Goal: Transaction & Acquisition: Purchase product/service

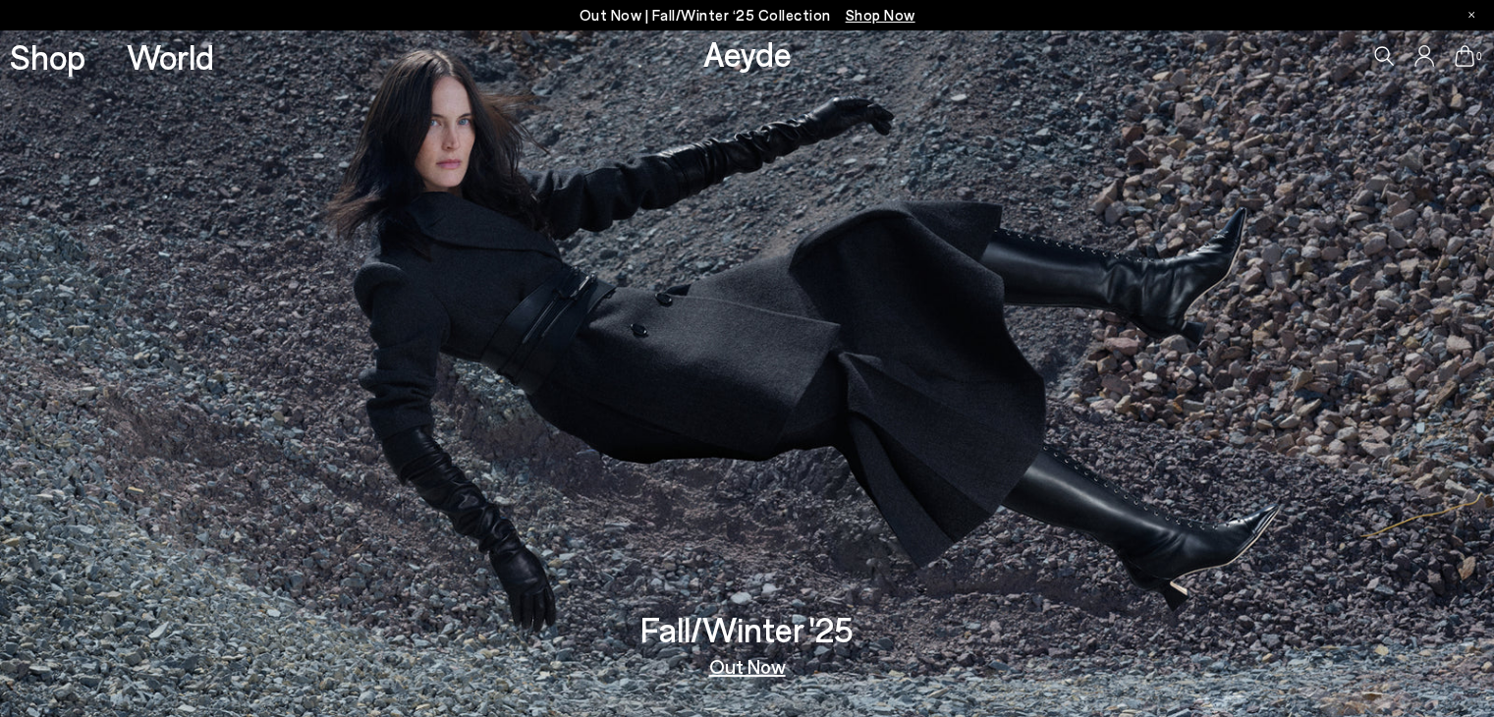
click at [41, 54] on link "Shop" at bounding box center [48, 56] width 76 height 34
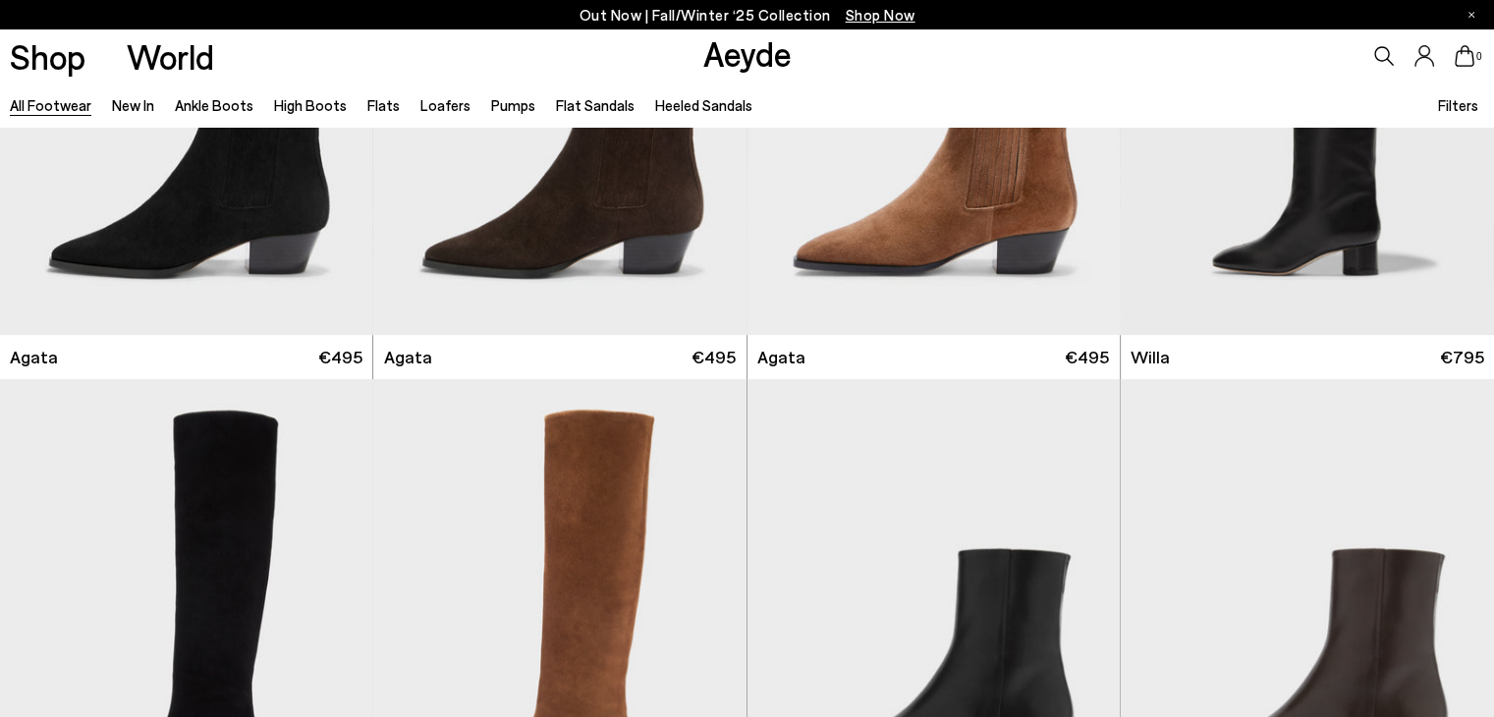
scroll to position [1080, 0]
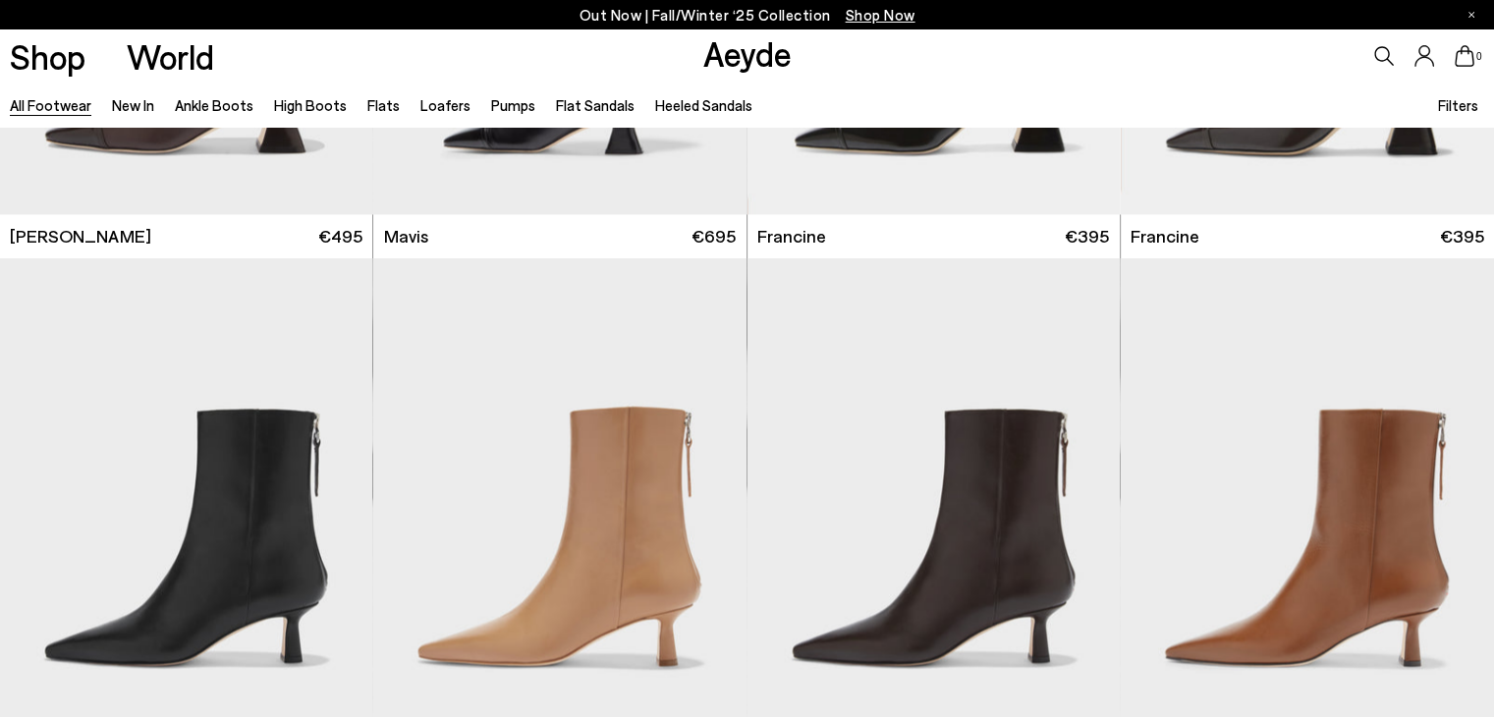
scroll to position [3733, 0]
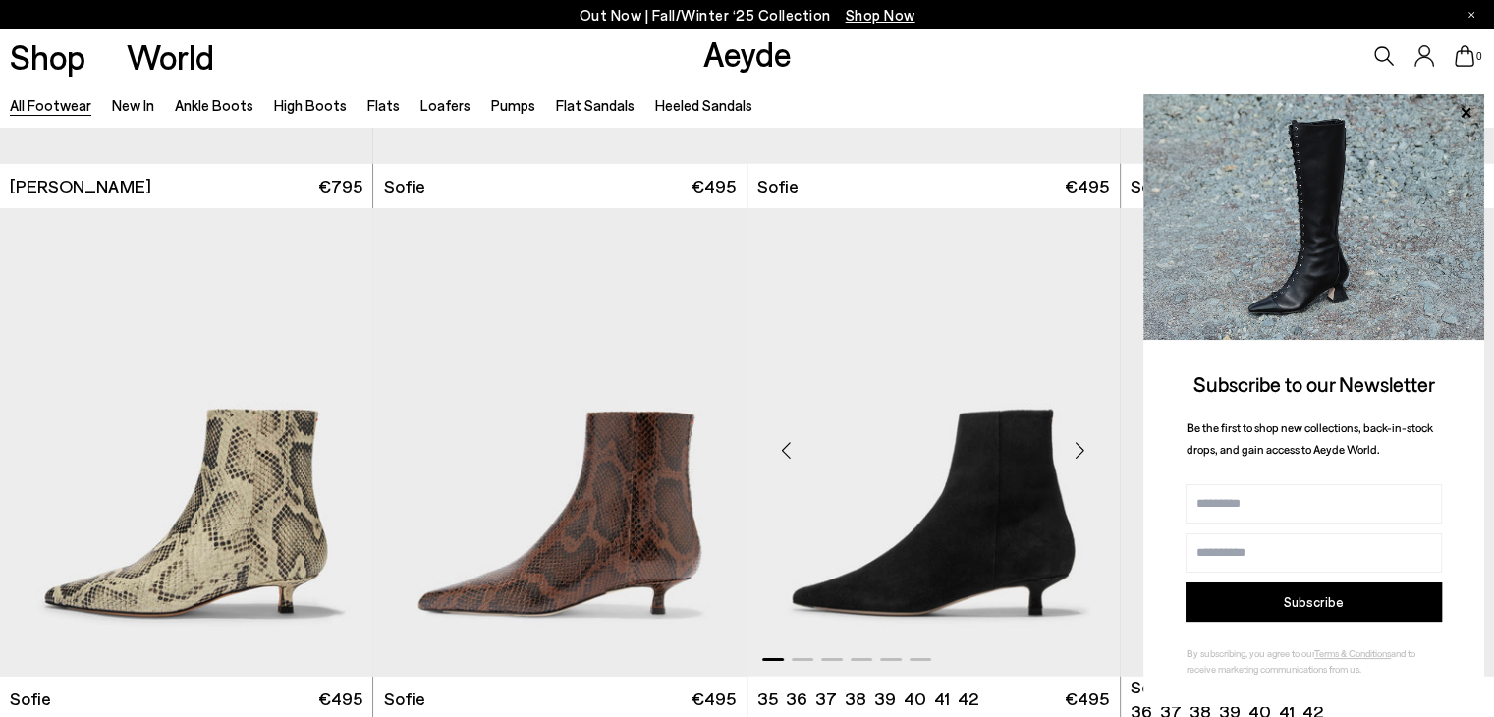
scroll to position [6777, 0]
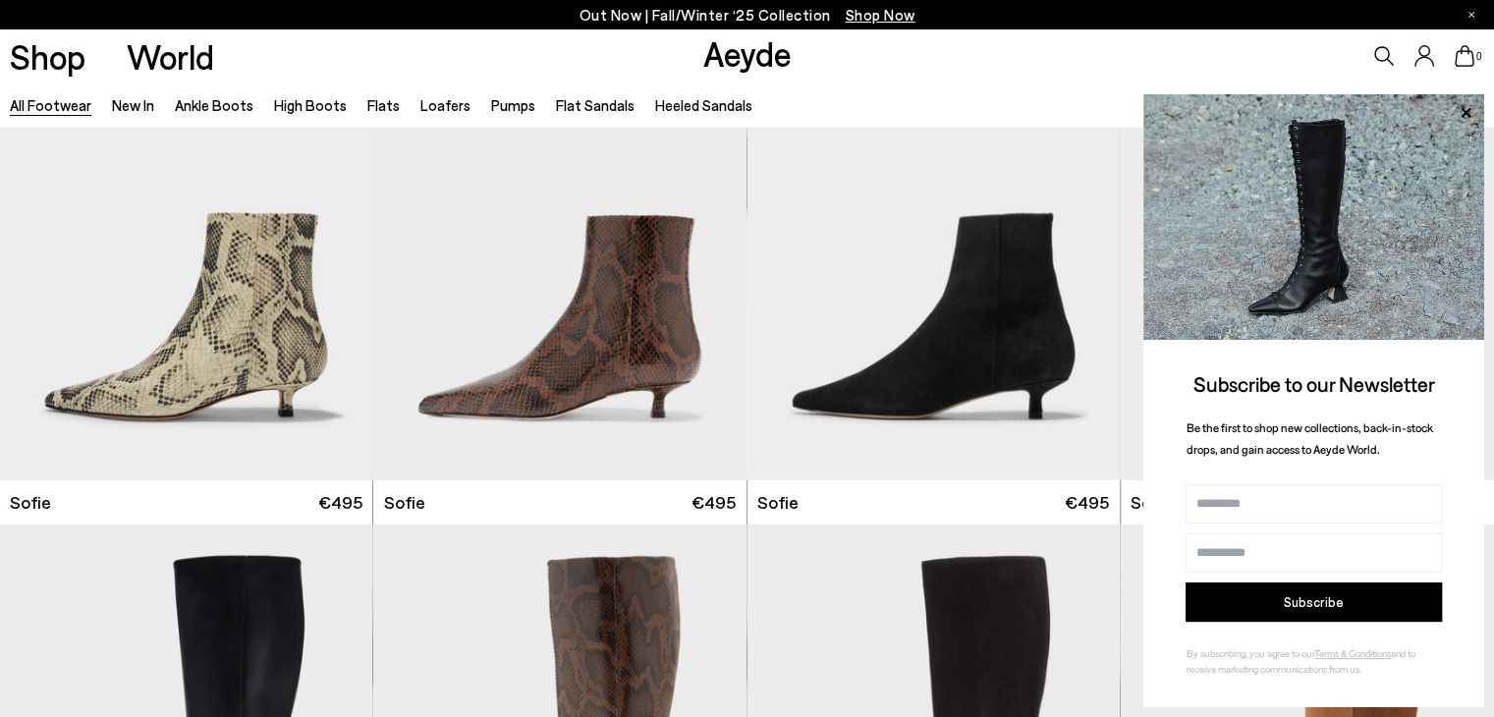
click at [1020, 77] on div "0" at bounding box center [1245, 55] width 498 height 53
click at [1469, 17] on icon at bounding box center [1471, 15] width 6 height 6
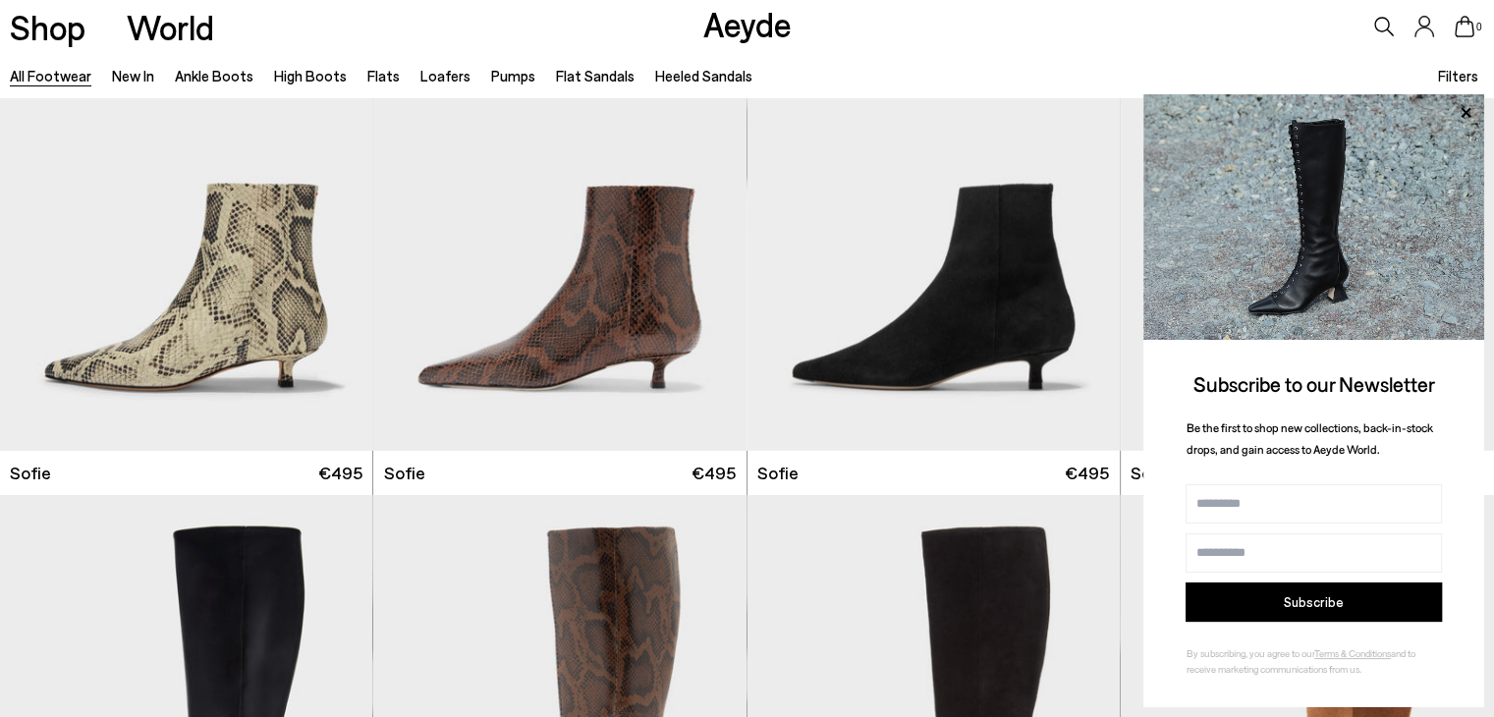
click at [1427, 374] on span "Subscribe to our Newsletter" at bounding box center [1314, 383] width 242 height 25
click at [996, 59] on div "All Footwear New In Ankle Boots High Boots Flats Loafers Pumps Flat Sandals Hee…" at bounding box center [747, 75] width 1494 height 44
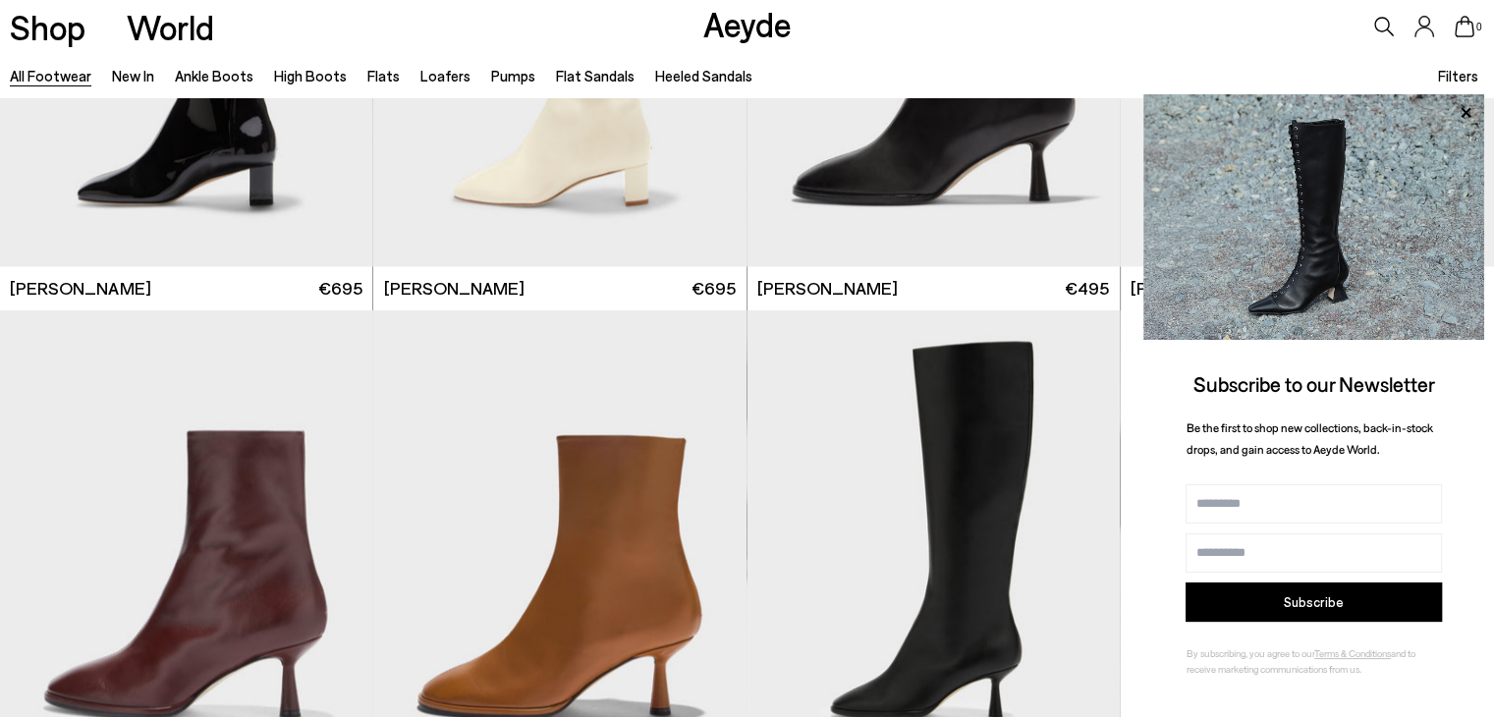
scroll to position [10313, 0]
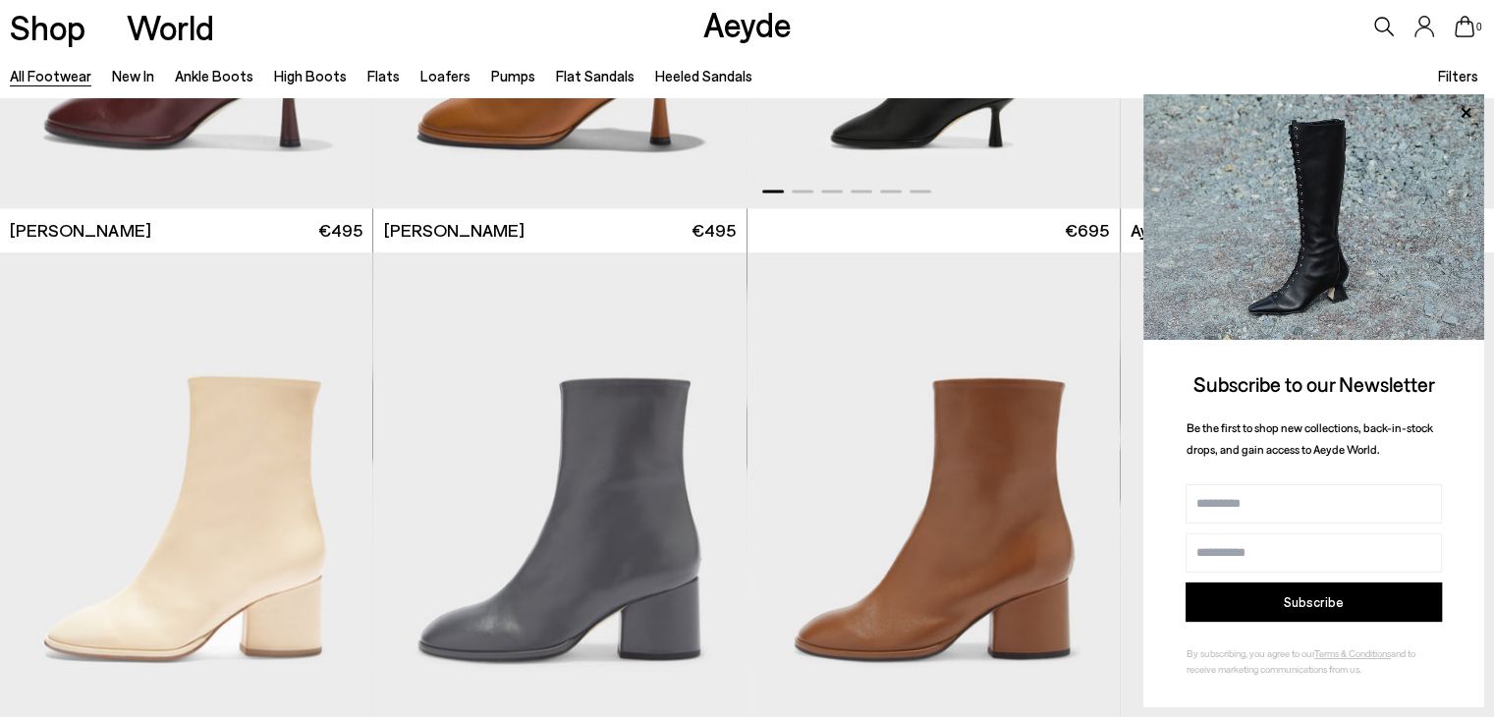
scroll to position [10706, 0]
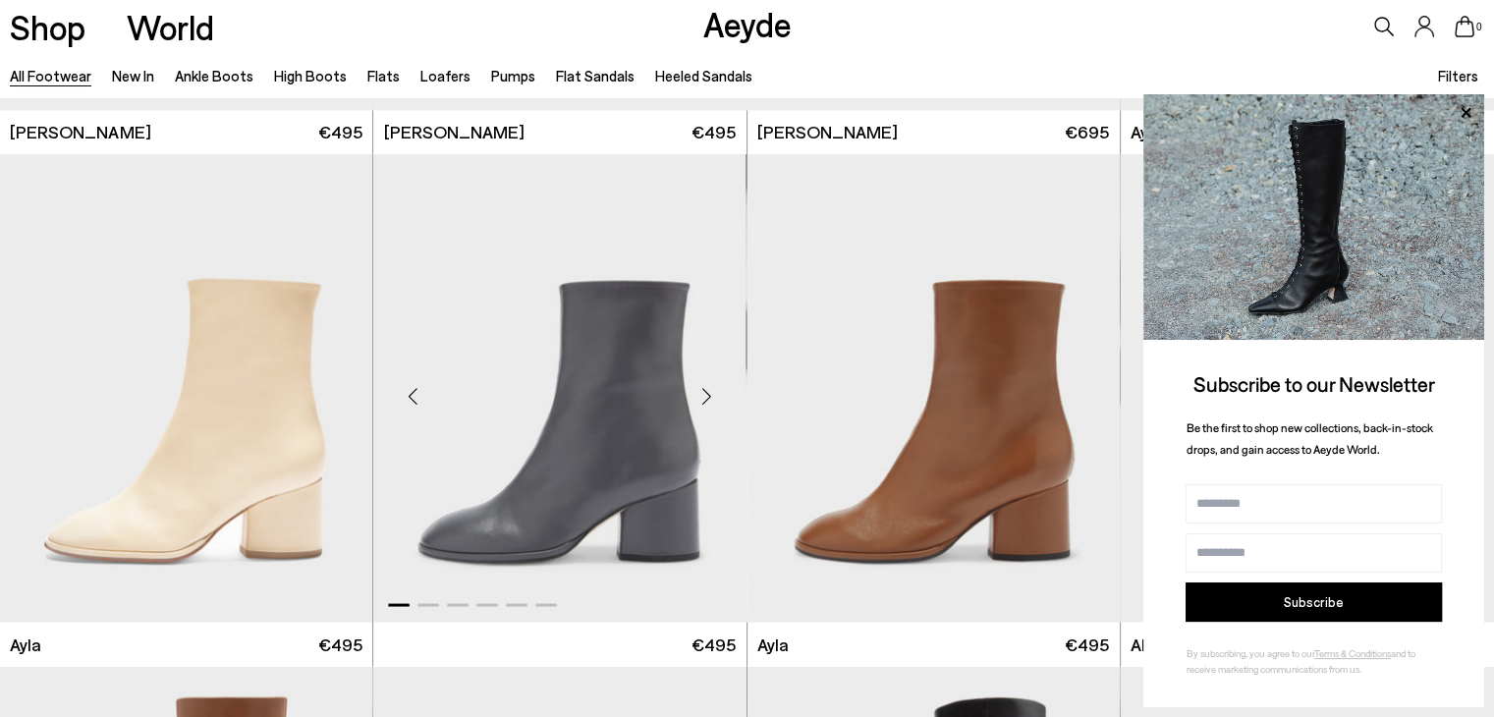
drag, startPoint x: 316, startPoint y: 391, endPoint x: 399, endPoint y: 386, distance: 82.7
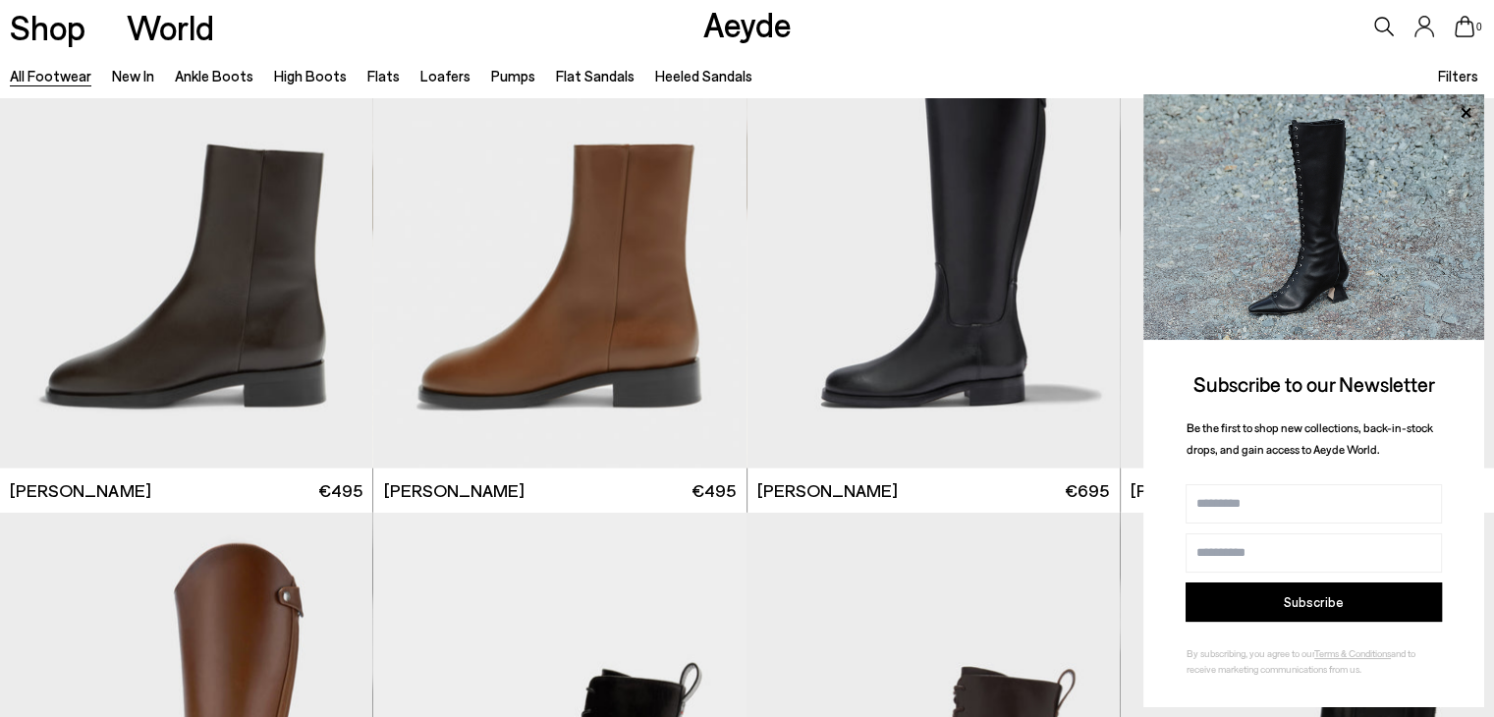
scroll to position [12278, 0]
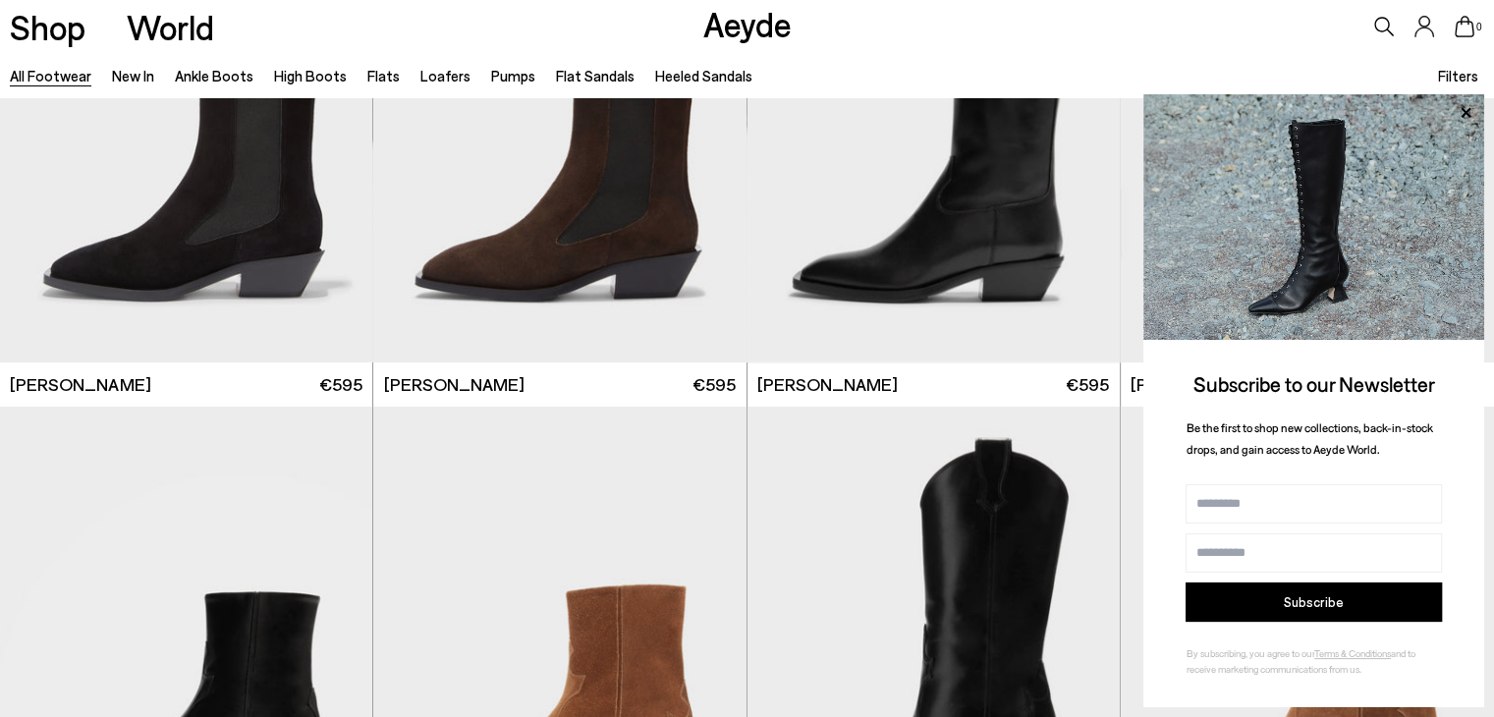
scroll to position [15716, 0]
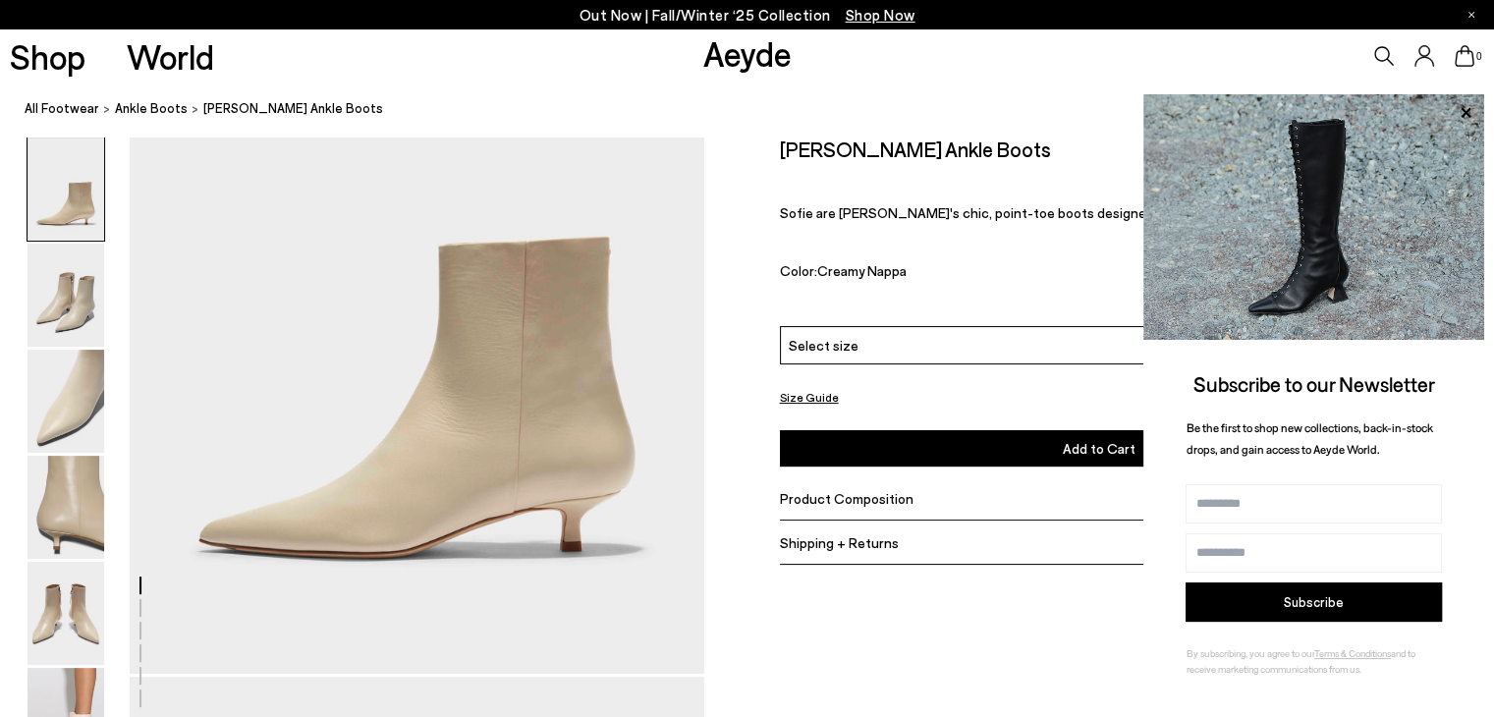
scroll to position [393, 0]
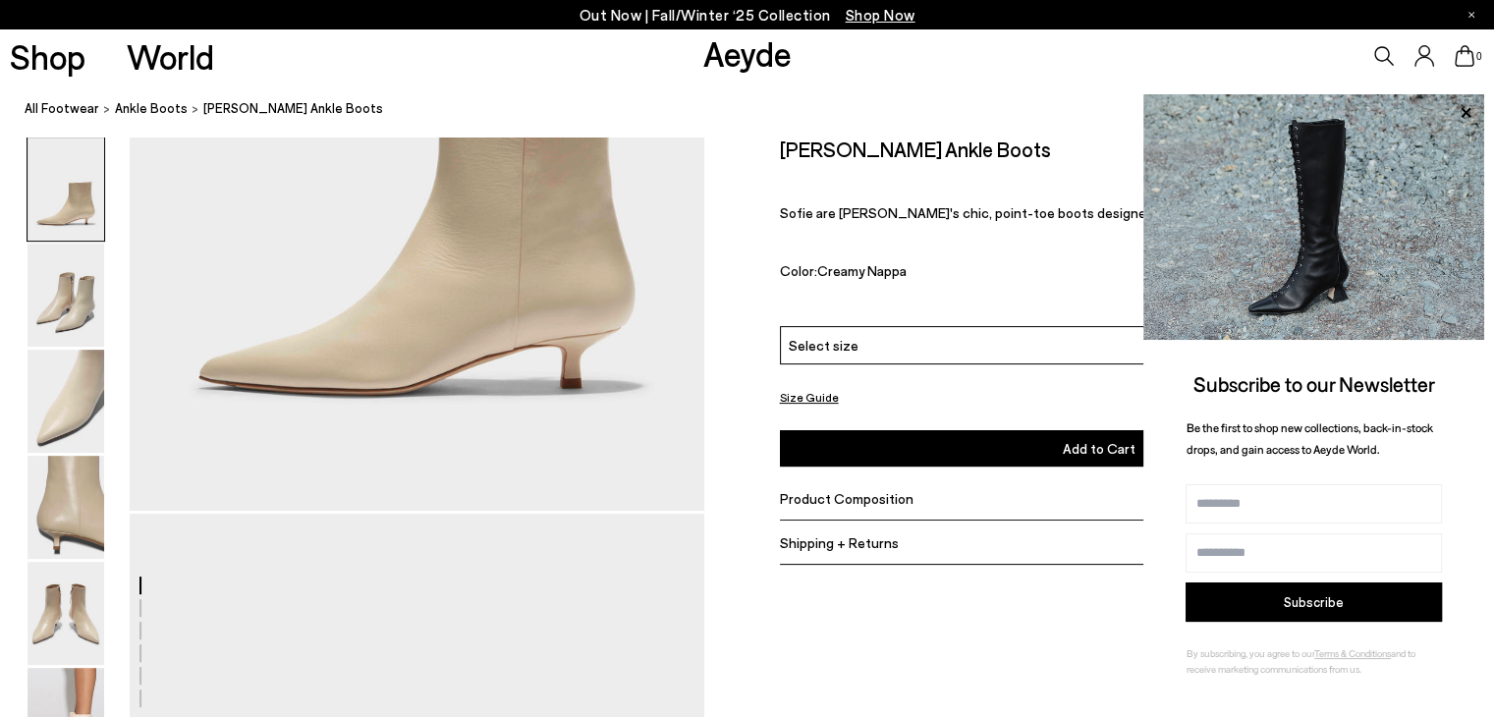
drag, startPoint x: 477, startPoint y: 208, endPoint x: 330, endPoint y: 251, distance: 153.5
drag, startPoint x: 489, startPoint y: 272, endPoint x: 410, endPoint y: 299, distance: 83.9
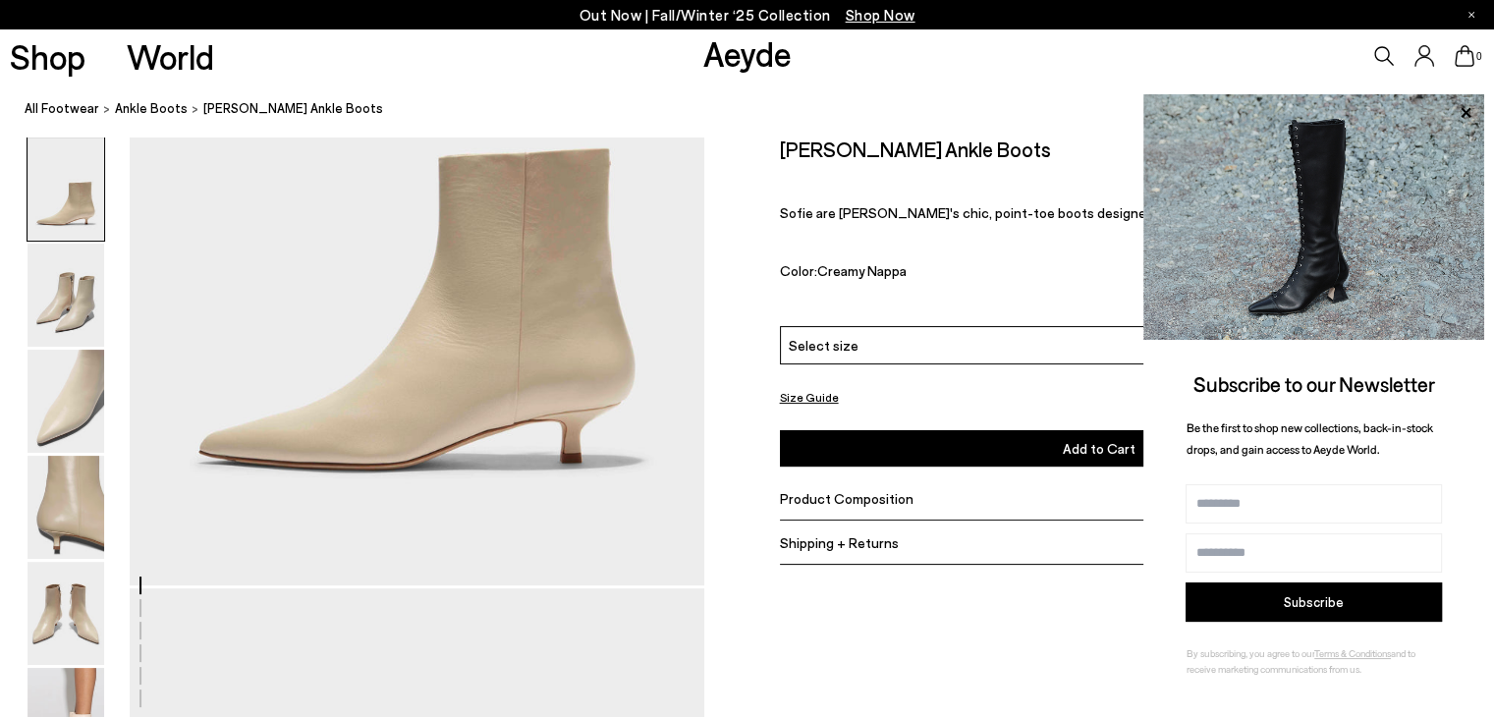
scroll to position [196, 0]
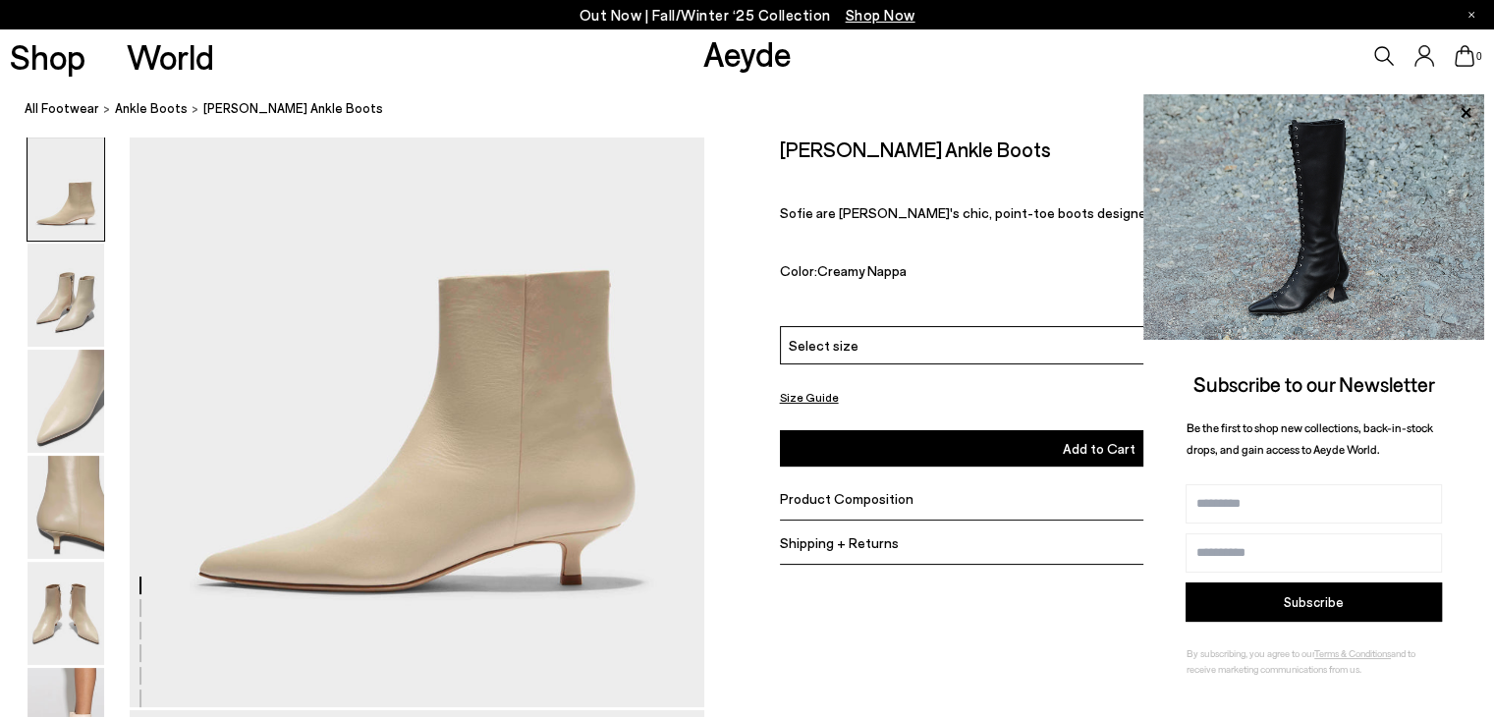
drag, startPoint x: 461, startPoint y: 335, endPoint x: 490, endPoint y: 158, distance: 179.2
drag, startPoint x: 981, startPoint y: 145, endPoint x: 809, endPoint y: 140, distance: 172.0
click at [772, 138] on div "Size Guide Shoes Belt Our shoes come in European sizing. The easiest way to mea…" at bounding box center [1099, 362] width 790 height 450
drag, startPoint x: 810, startPoint y: 139, endPoint x: 809, endPoint y: 150, distance: 10.8
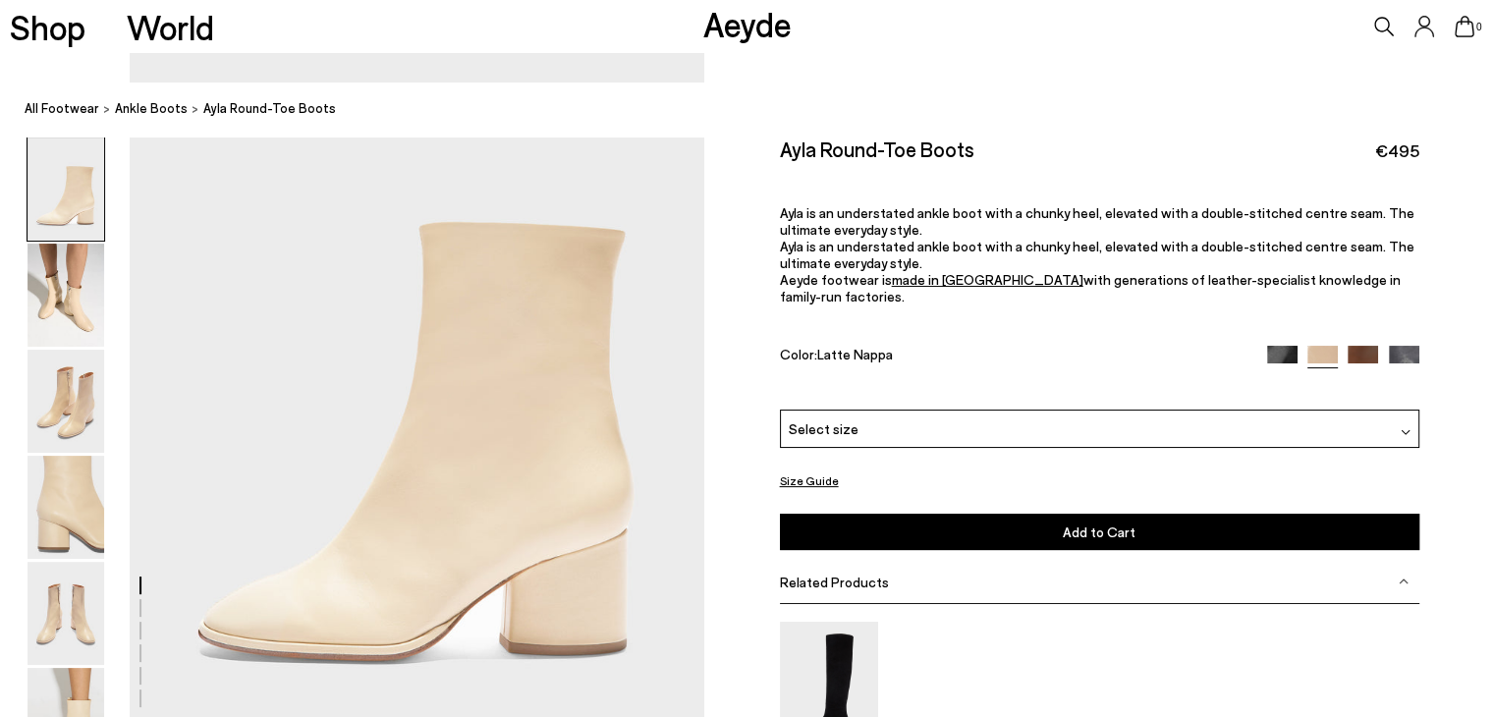
scroll to position [98, 0]
